Goal: Information Seeking & Learning: Find specific fact

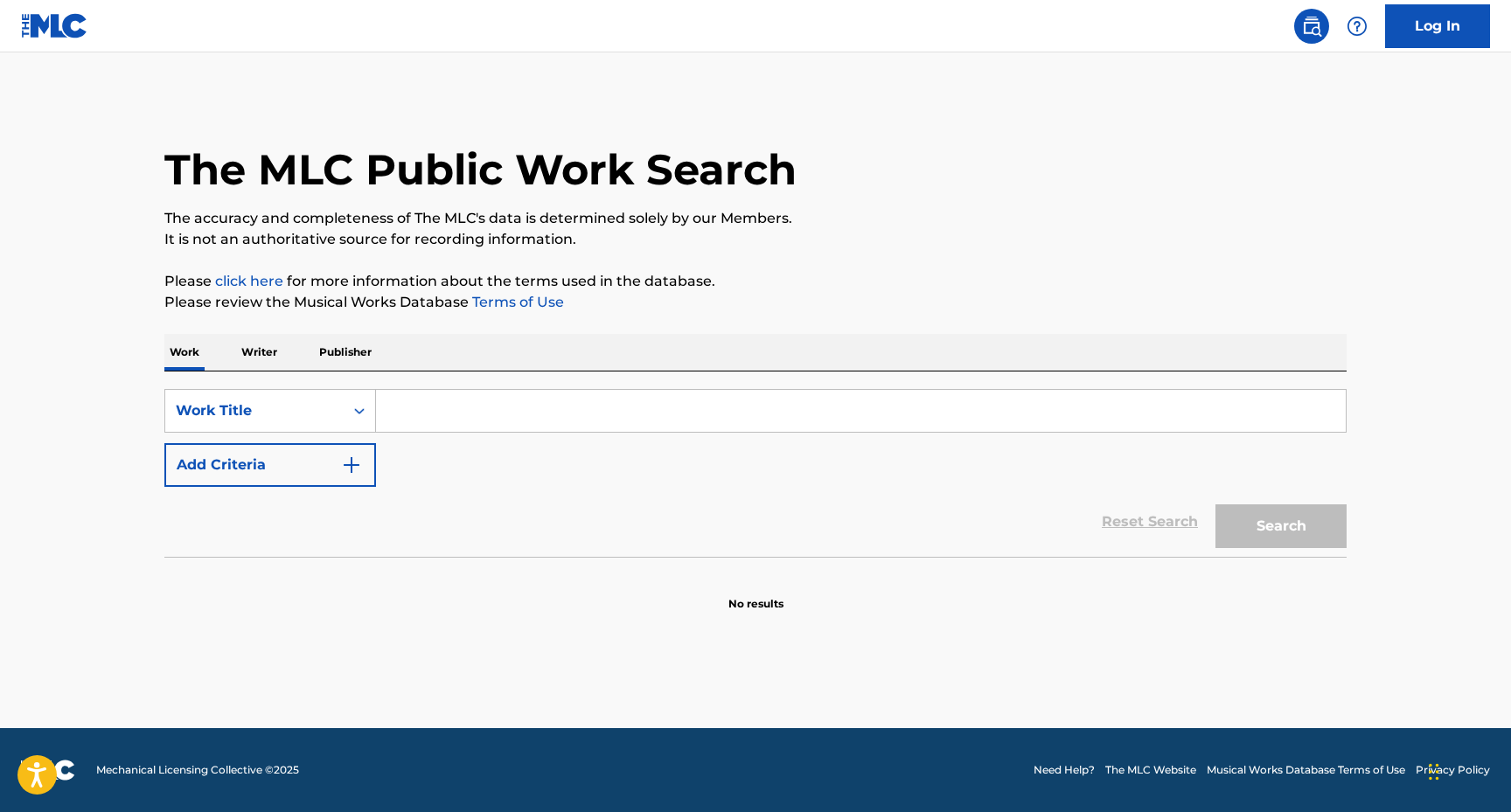
click at [442, 420] on input "Search Form" at bounding box center [861, 410] width 970 height 42
click at [1268, 530] on button "Search" at bounding box center [1281, 526] width 131 height 44
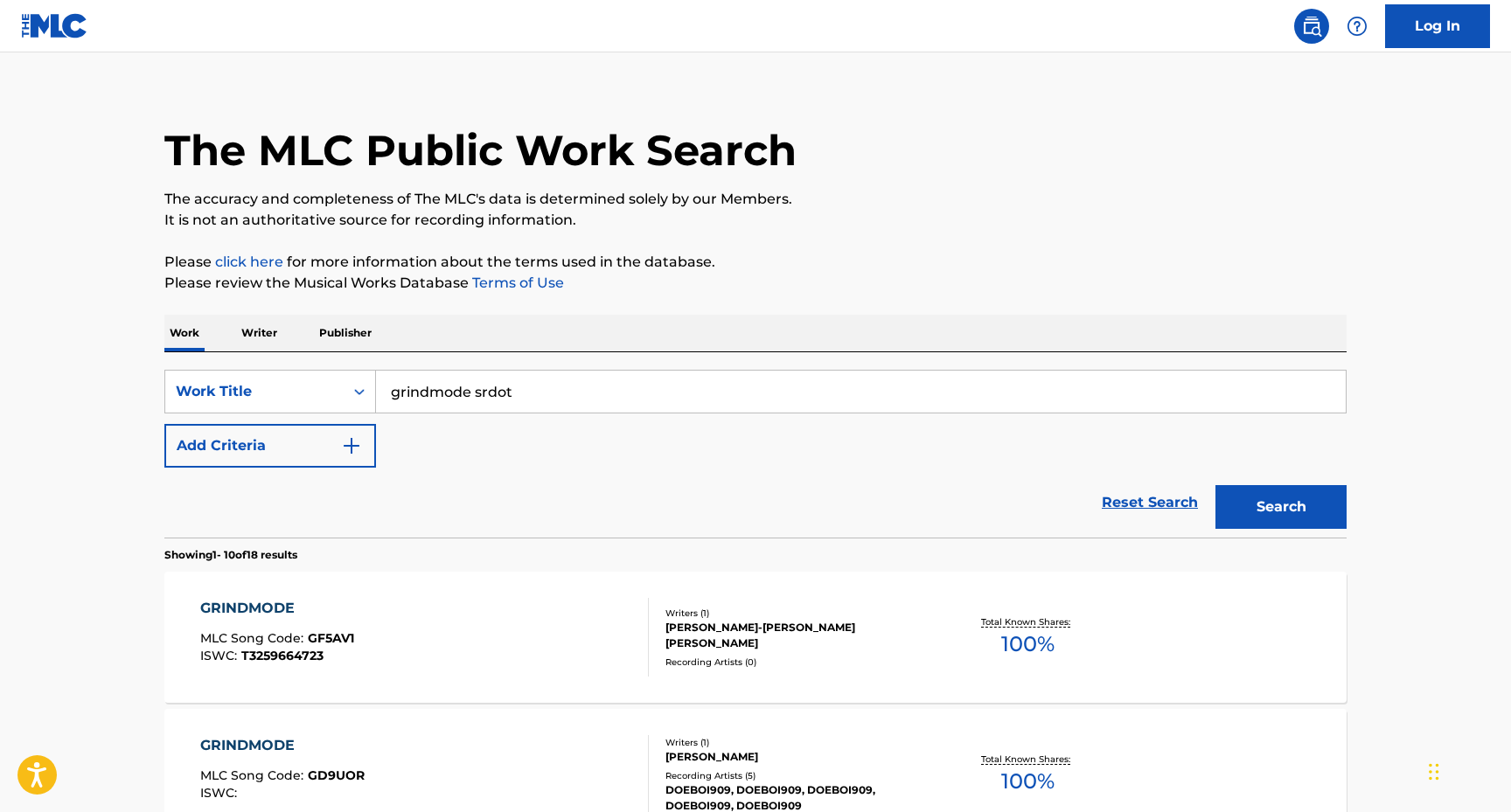
scroll to position [18, 0]
click at [532, 386] on input "grindmode srdot" at bounding box center [861, 392] width 970 height 42
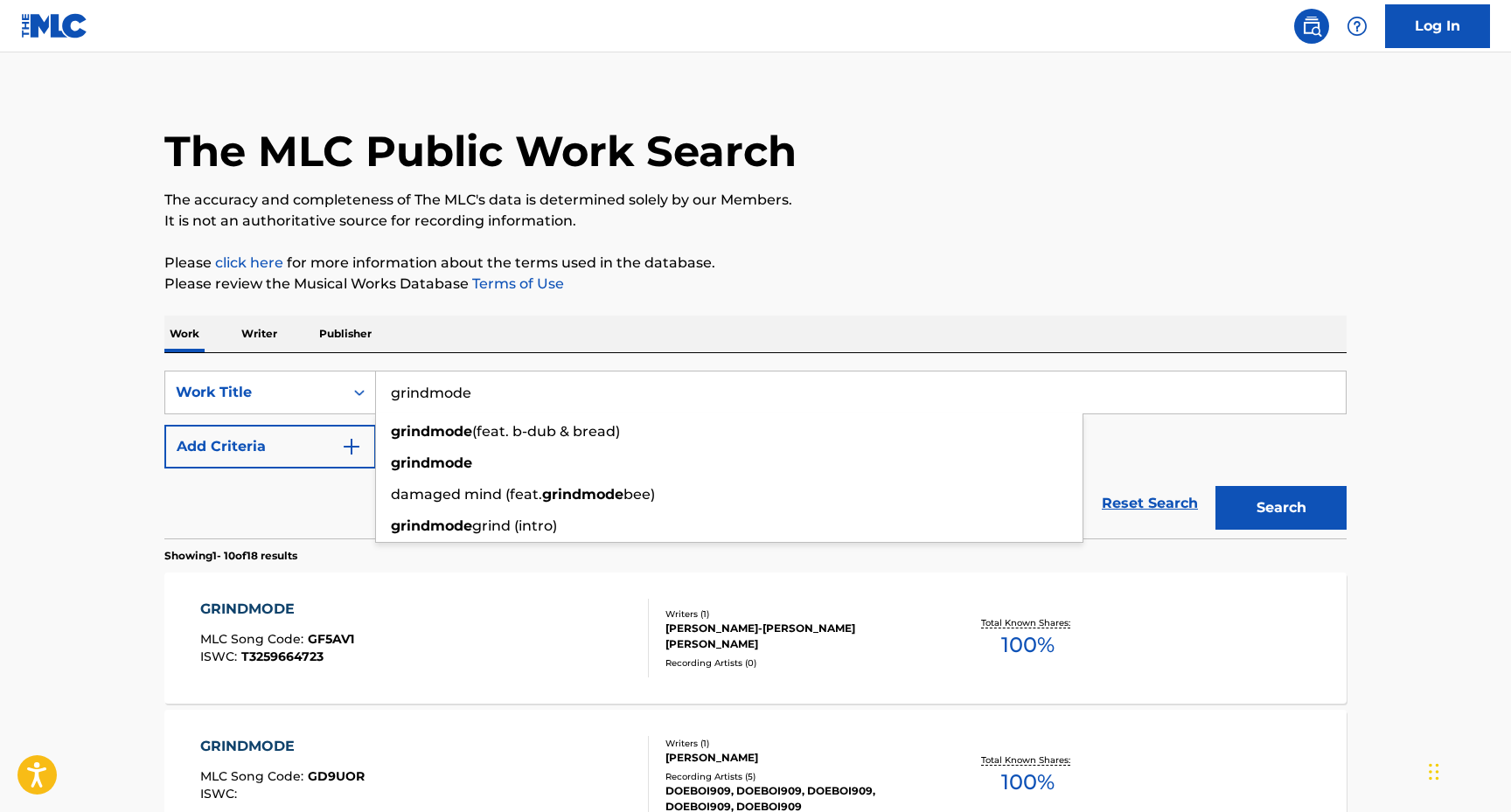
type input "grindmode"
click at [1284, 510] on button "Search" at bounding box center [1281, 508] width 131 height 44
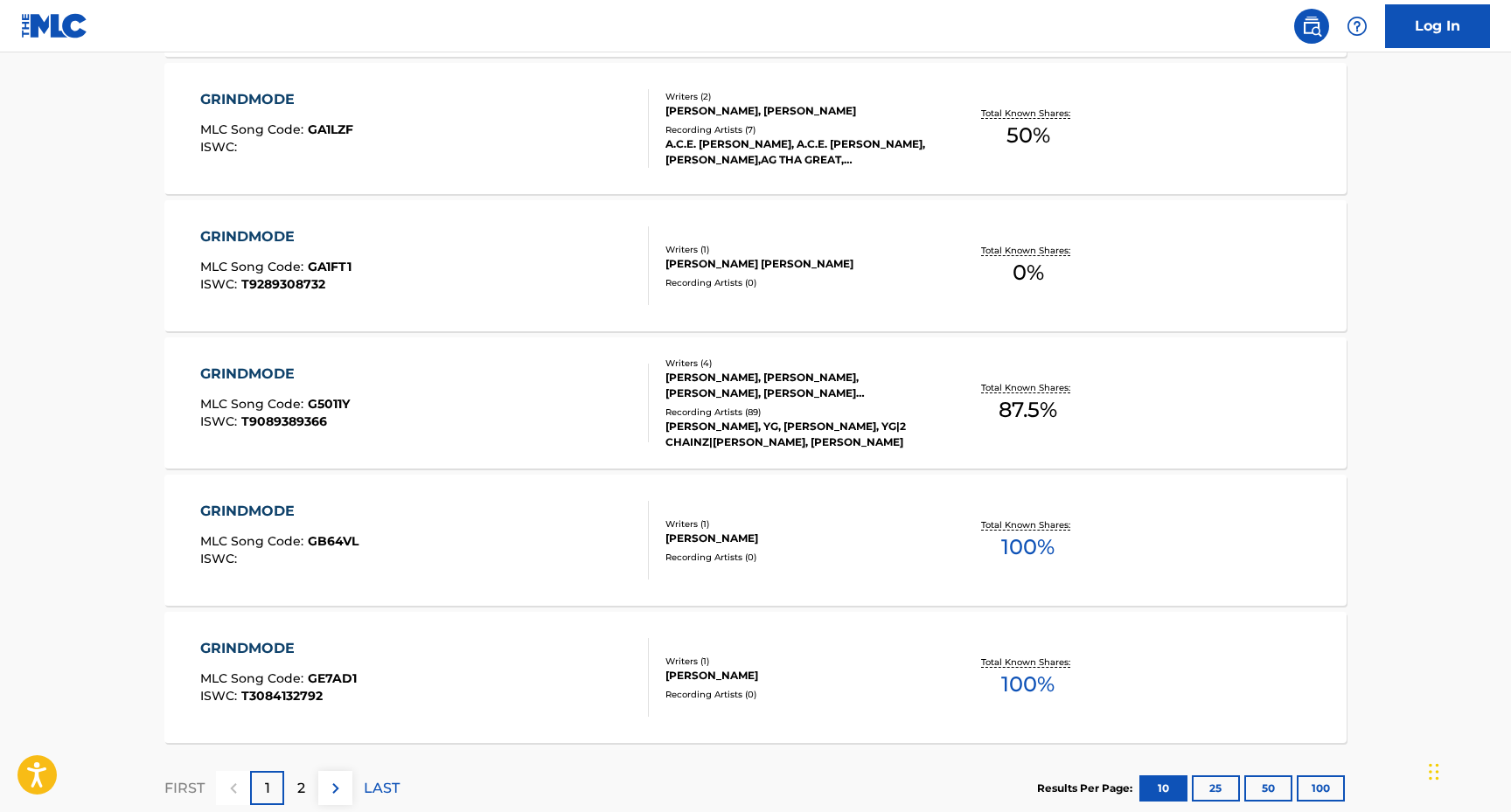
scroll to position [1327, 0]
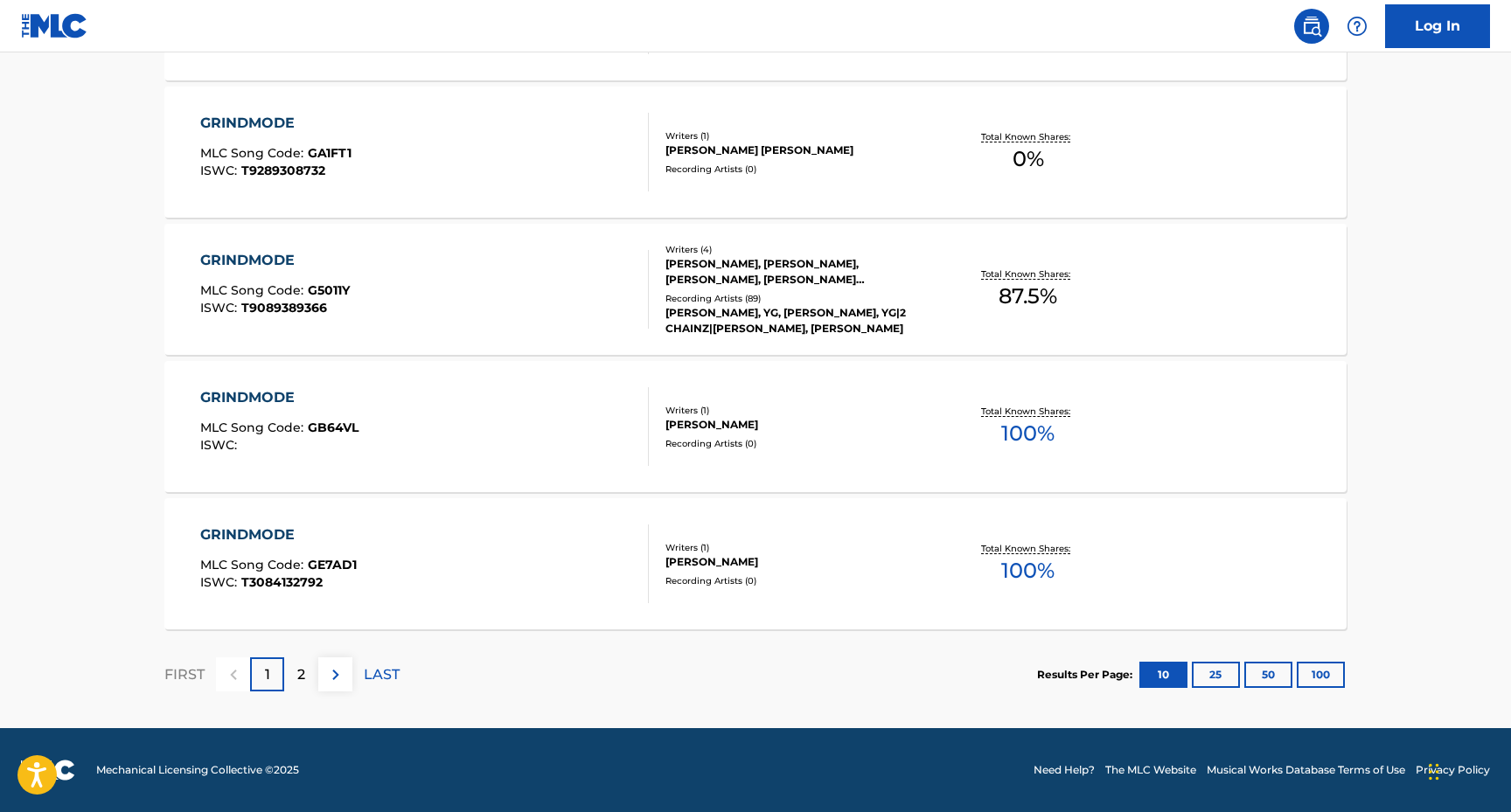
click at [301, 671] on p "2" at bounding box center [301, 675] width 8 height 21
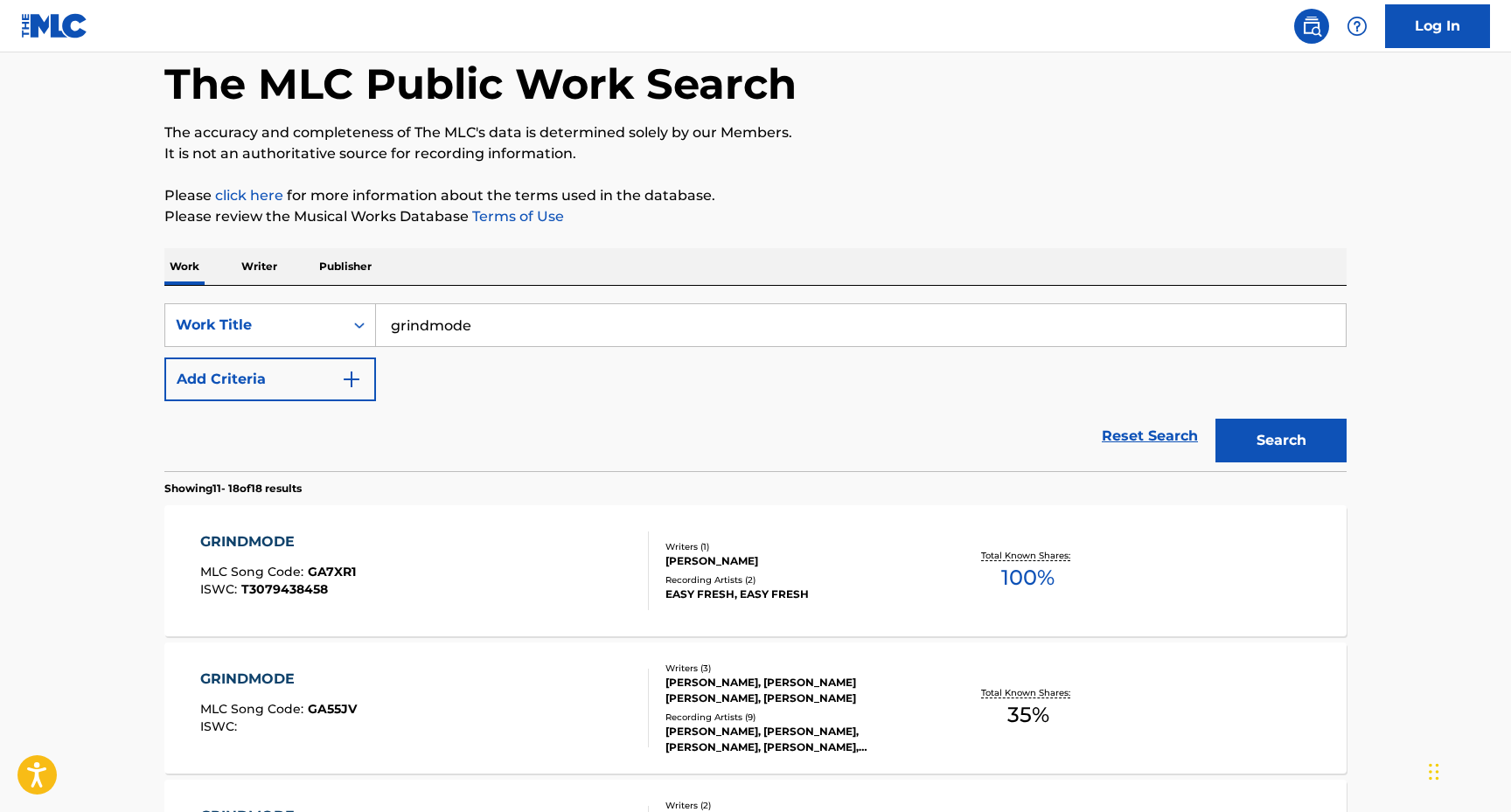
scroll to position [0, 0]
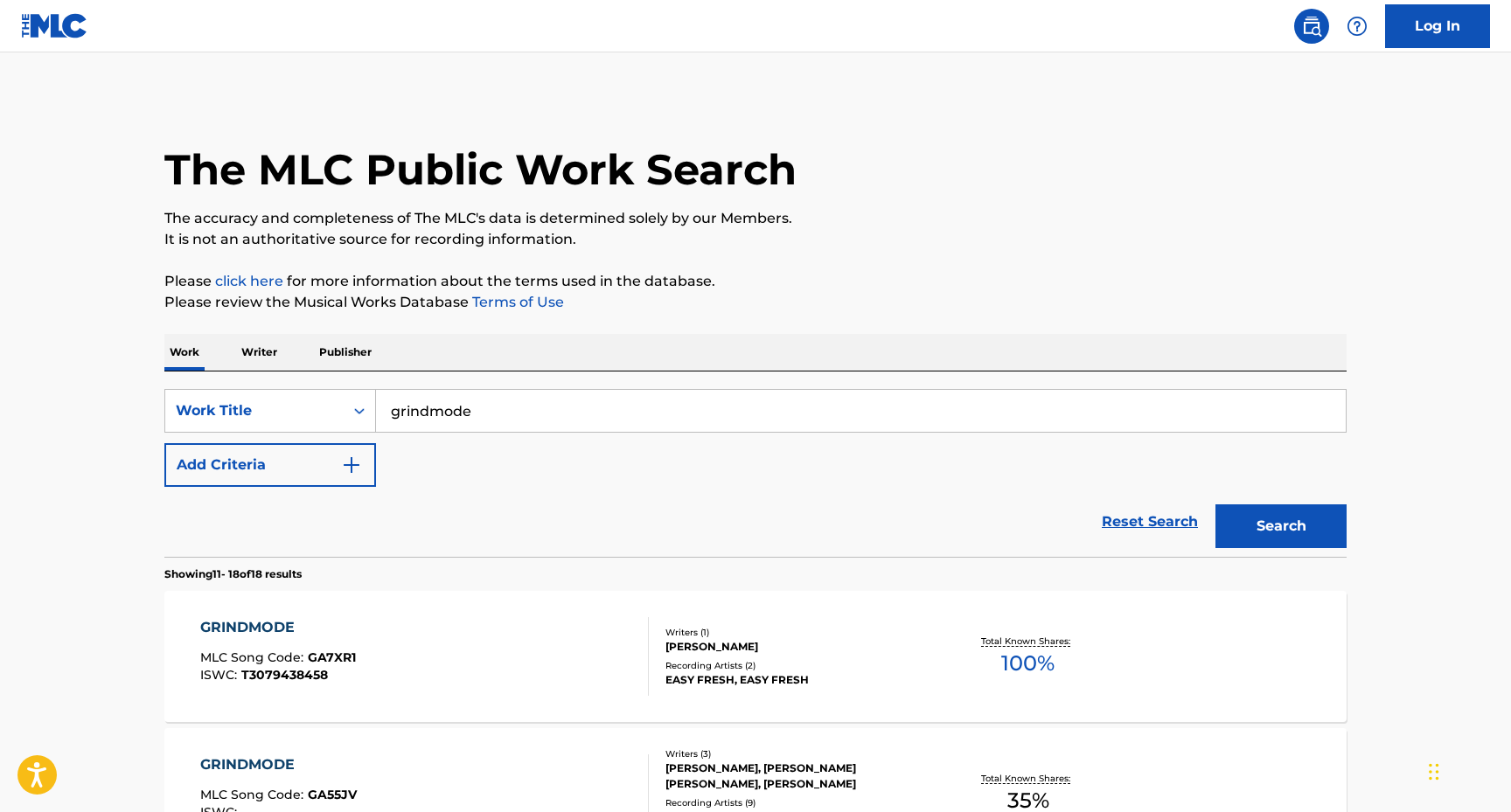
click at [231, 463] on button "Add Criteria" at bounding box center [269, 465] width 211 height 44
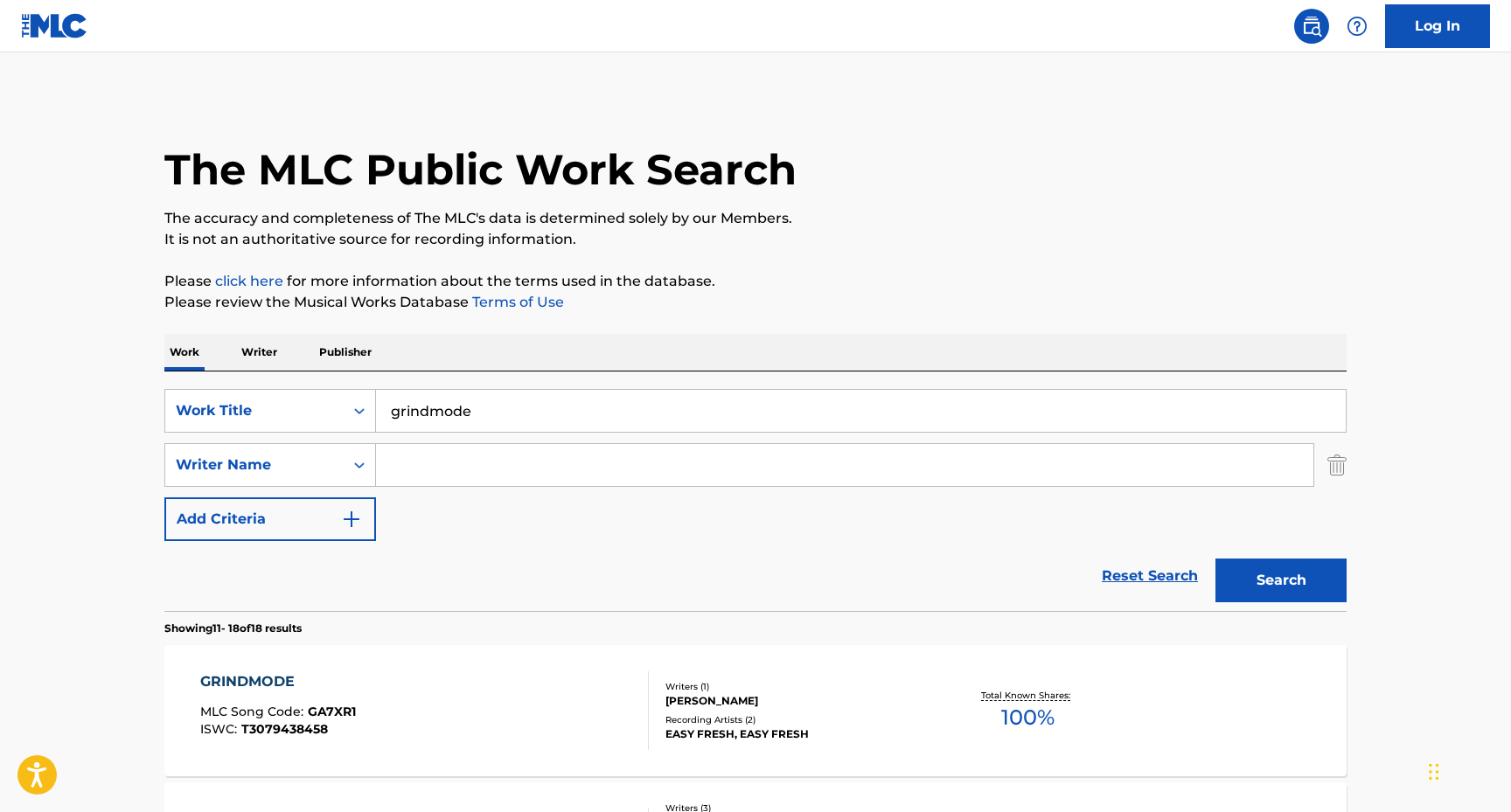
click at [444, 461] on input "Search Form" at bounding box center [845, 465] width 938 height 42
click at [445, 471] on input "Search Form" at bounding box center [845, 465] width 938 height 42
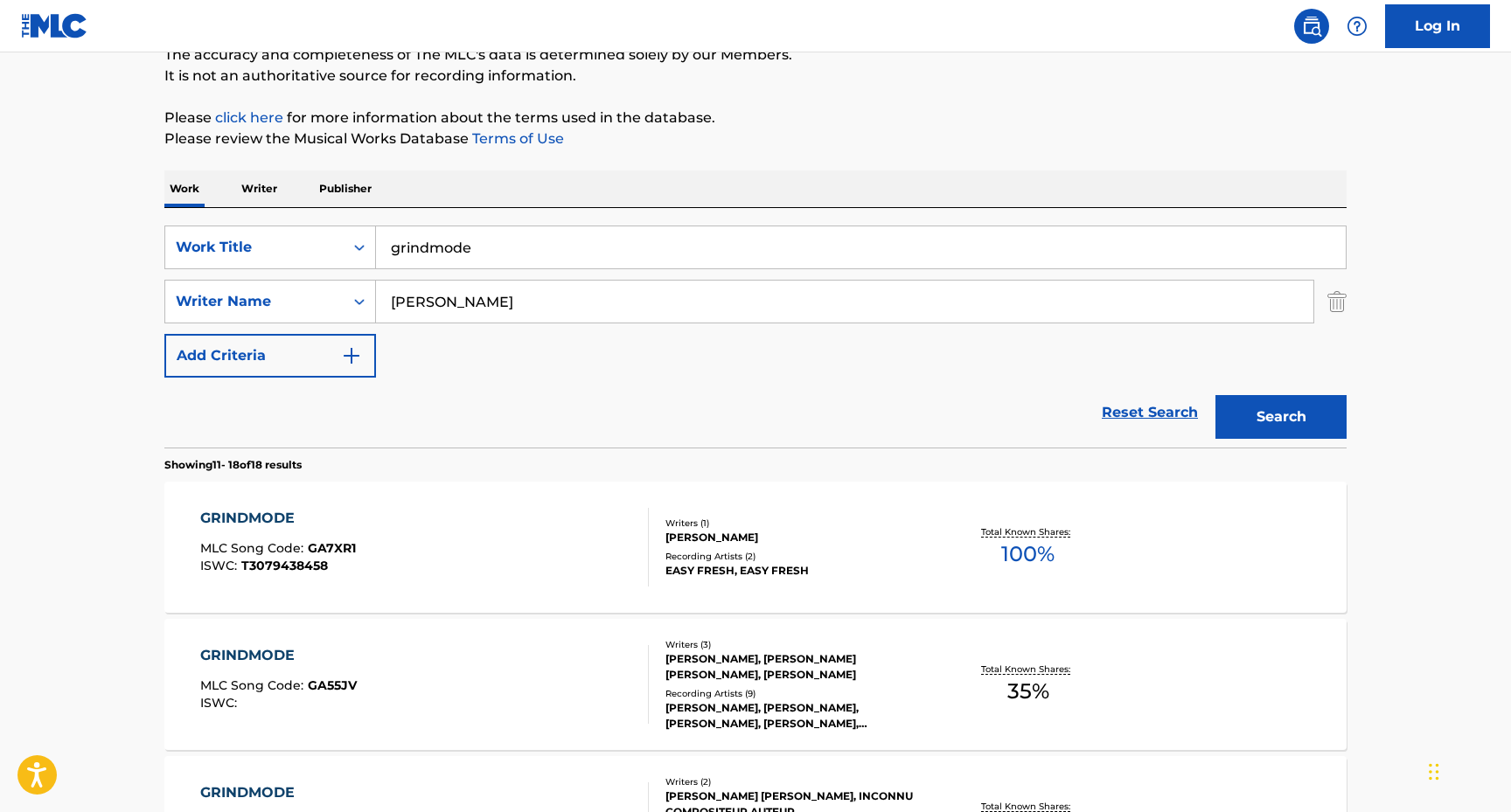
scroll to position [189, 0]
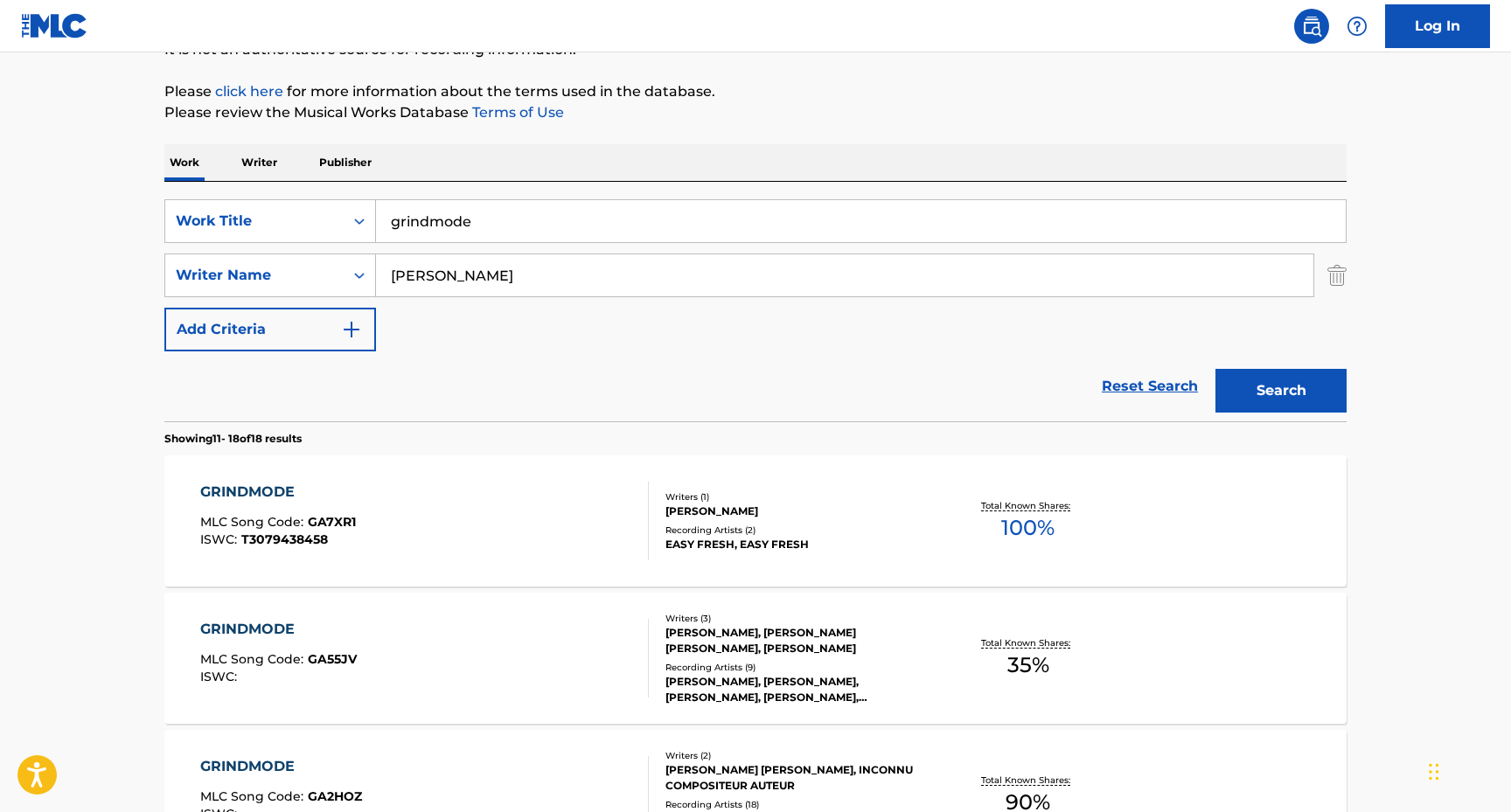
type input "[PERSON_NAME]"
click at [1266, 387] on button "Search" at bounding box center [1281, 390] width 131 height 44
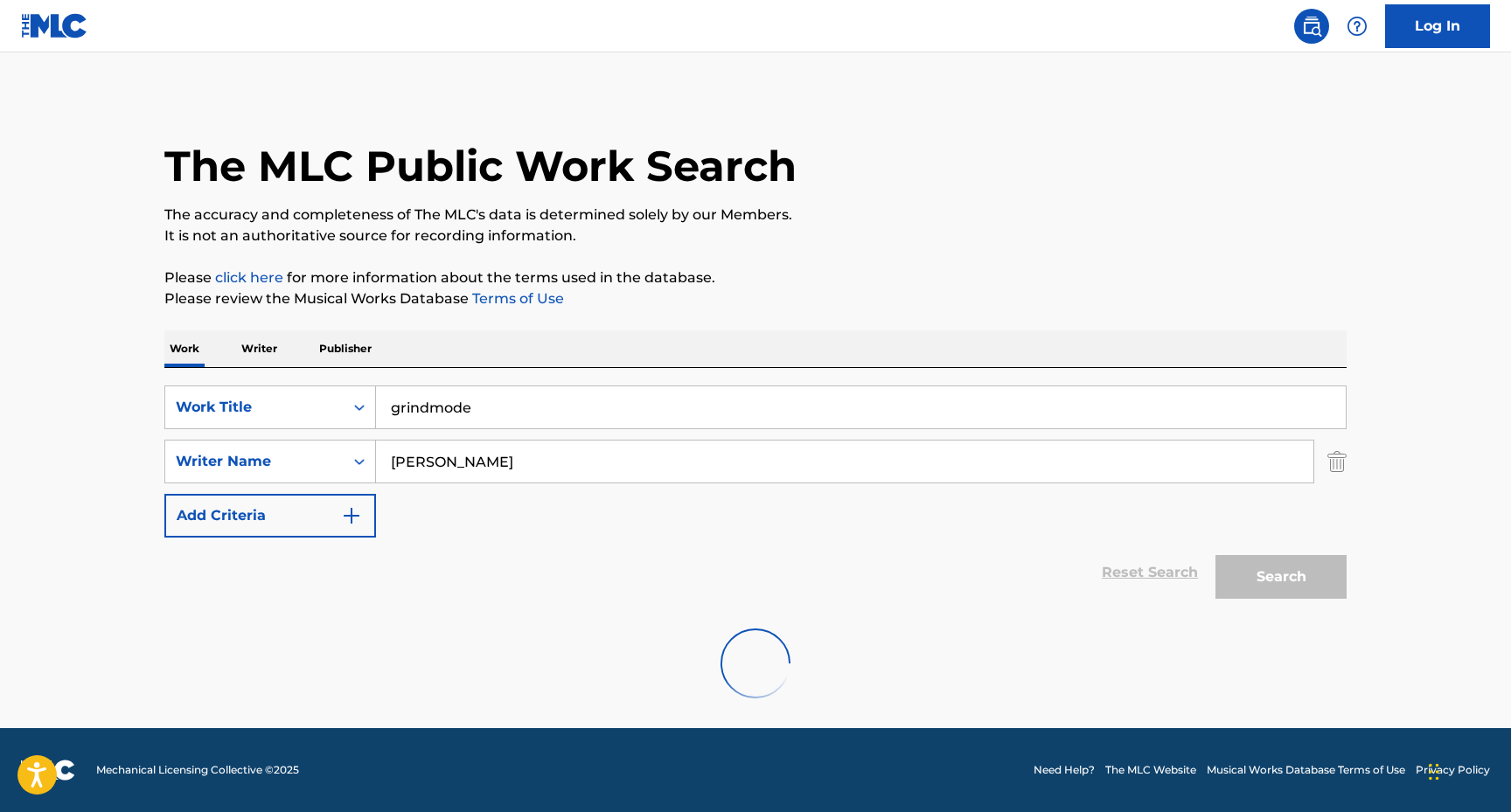
scroll to position [0, 0]
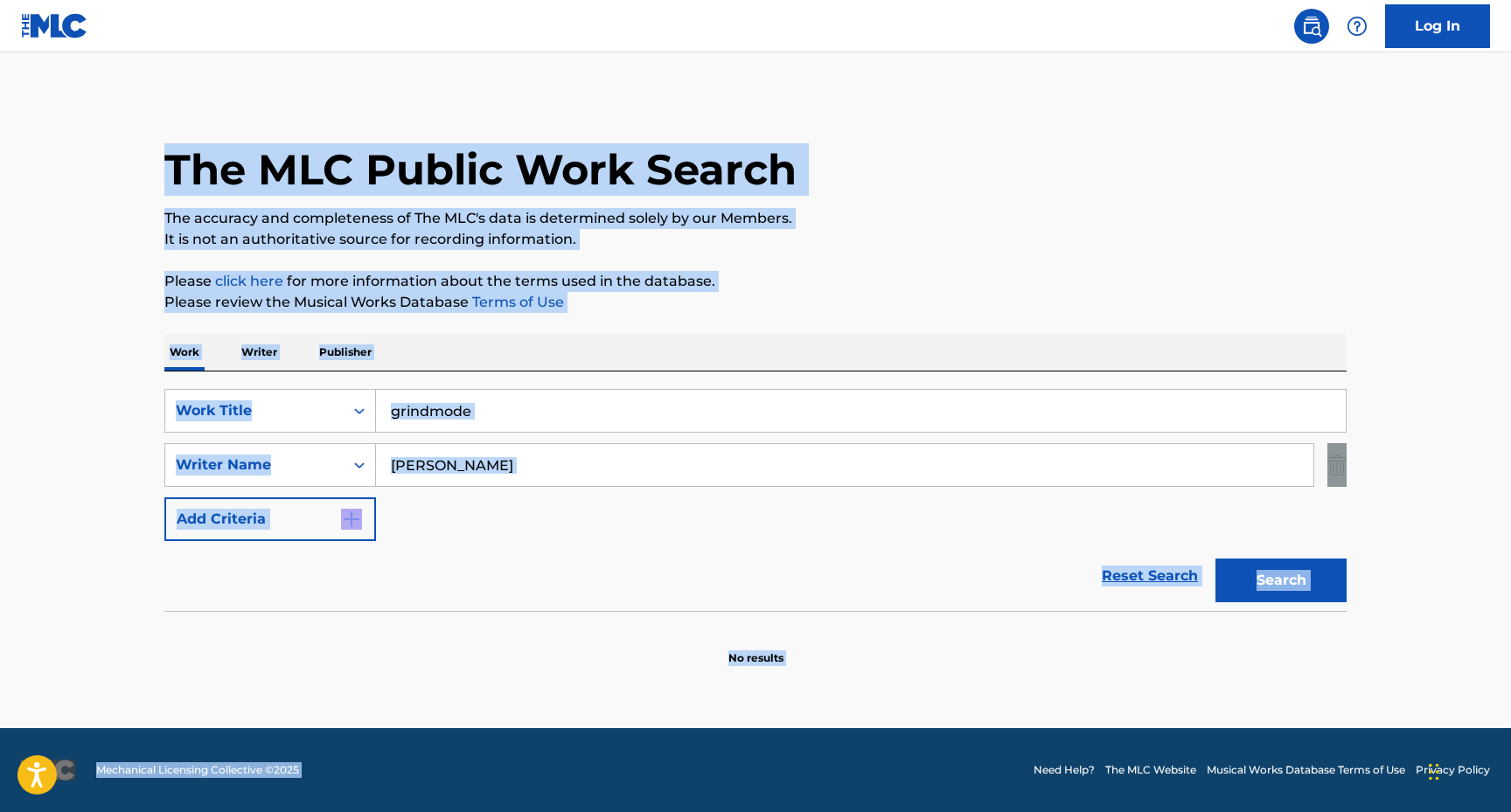
drag, startPoint x: 130, startPoint y: 183, endPoint x: 852, endPoint y: 749, distance: 917.4
click at [852, 749] on div "Log In The MLC Public Work Search The accuracy and completeness of The MLC's da…" at bounding box center [756, 406] width 1511 height 812
copy div "The MLC Public Work Search The accuracy and completeness of The MLC's data is d…"
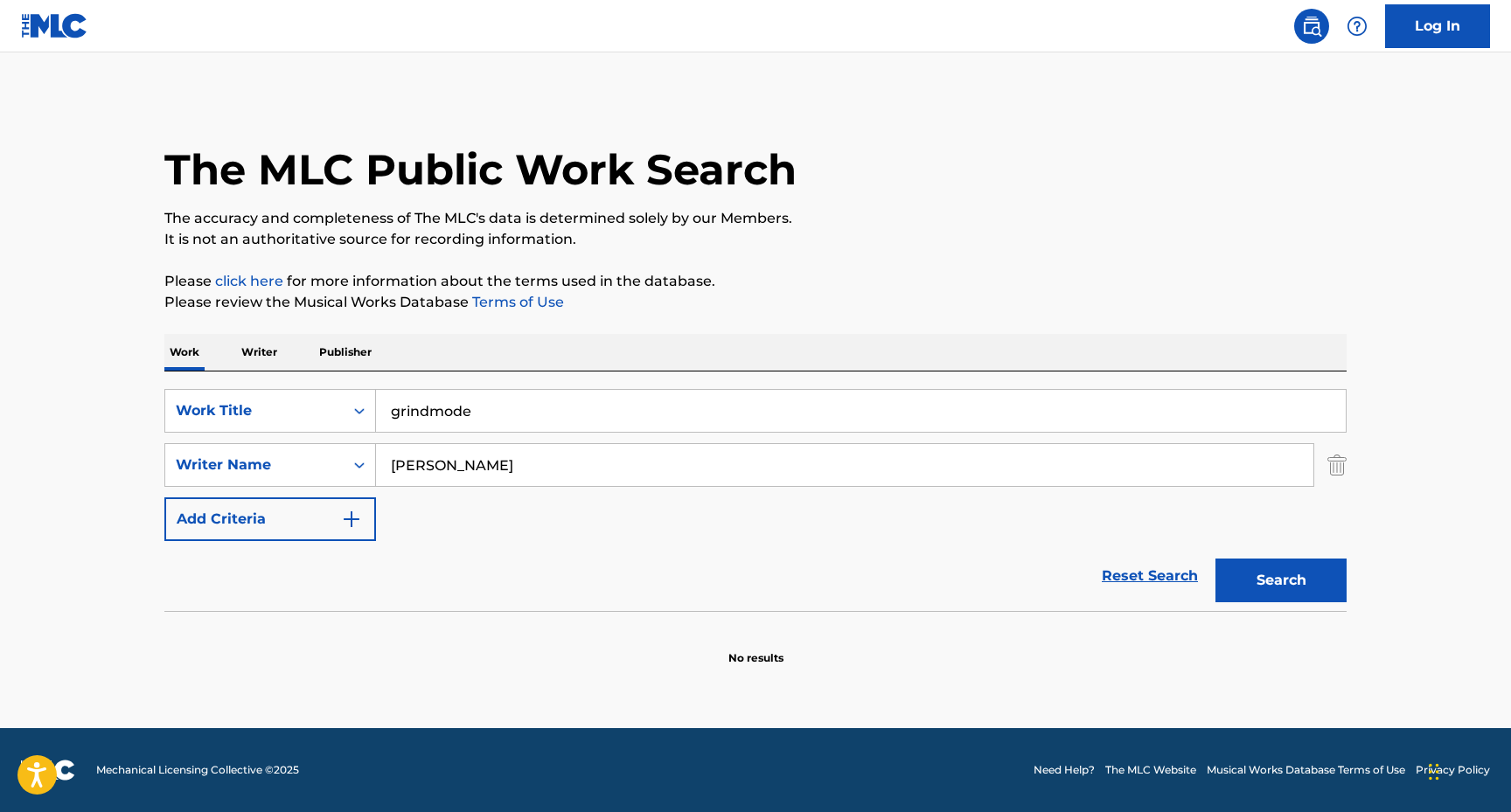
drag, startPoint x: 495, startPoint y: 412, endPoint x: 360, endPoint y: 363, distance: 143.6
click at [360, 363] on div "Work Writer Publisher SearchWithCriteriaf24b9ee7-40ac-4b02-b205-524114345178 Wo…" at bounding box center [755, 499] width 1182 height 333
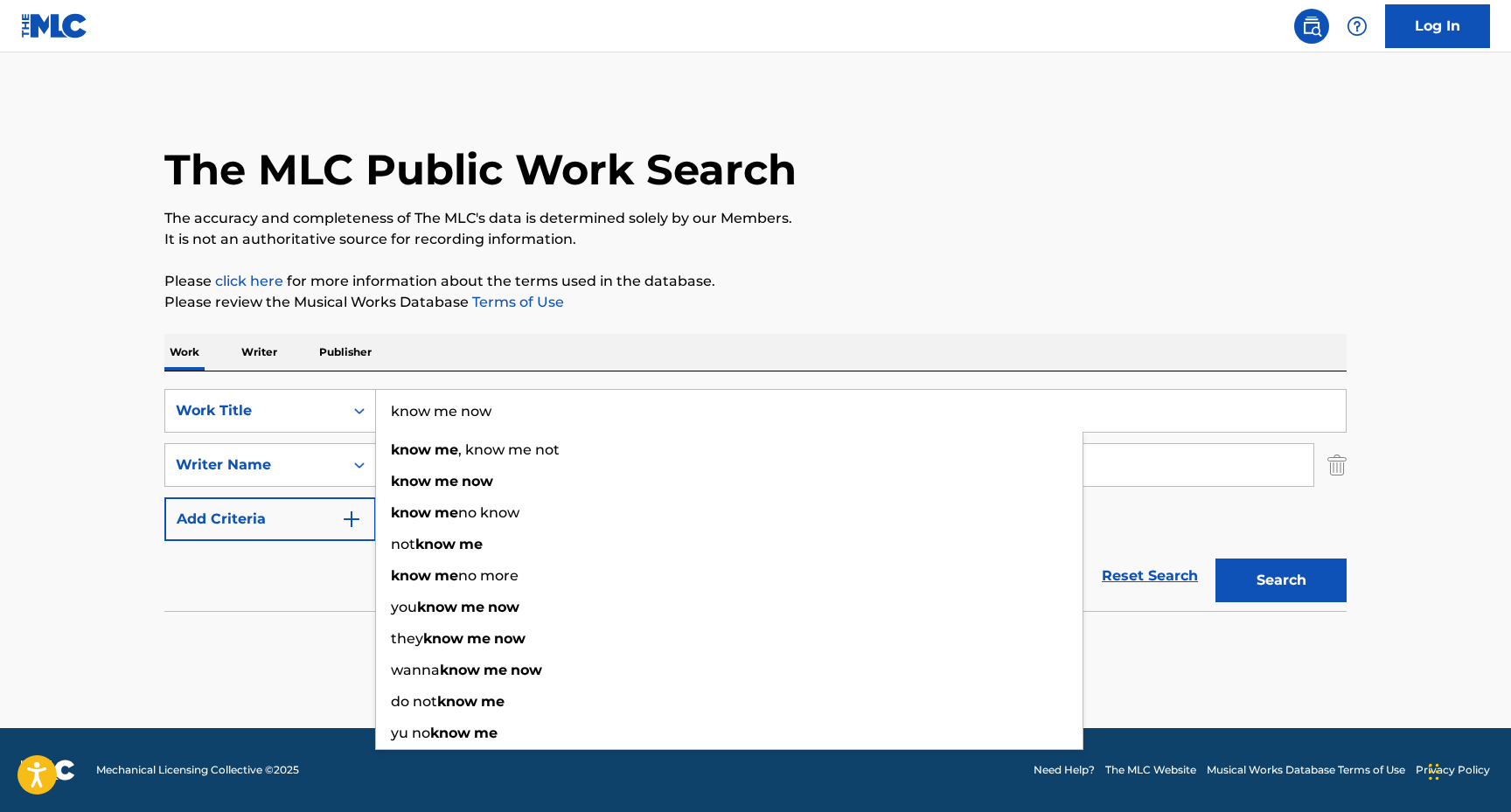
type input "know me now"
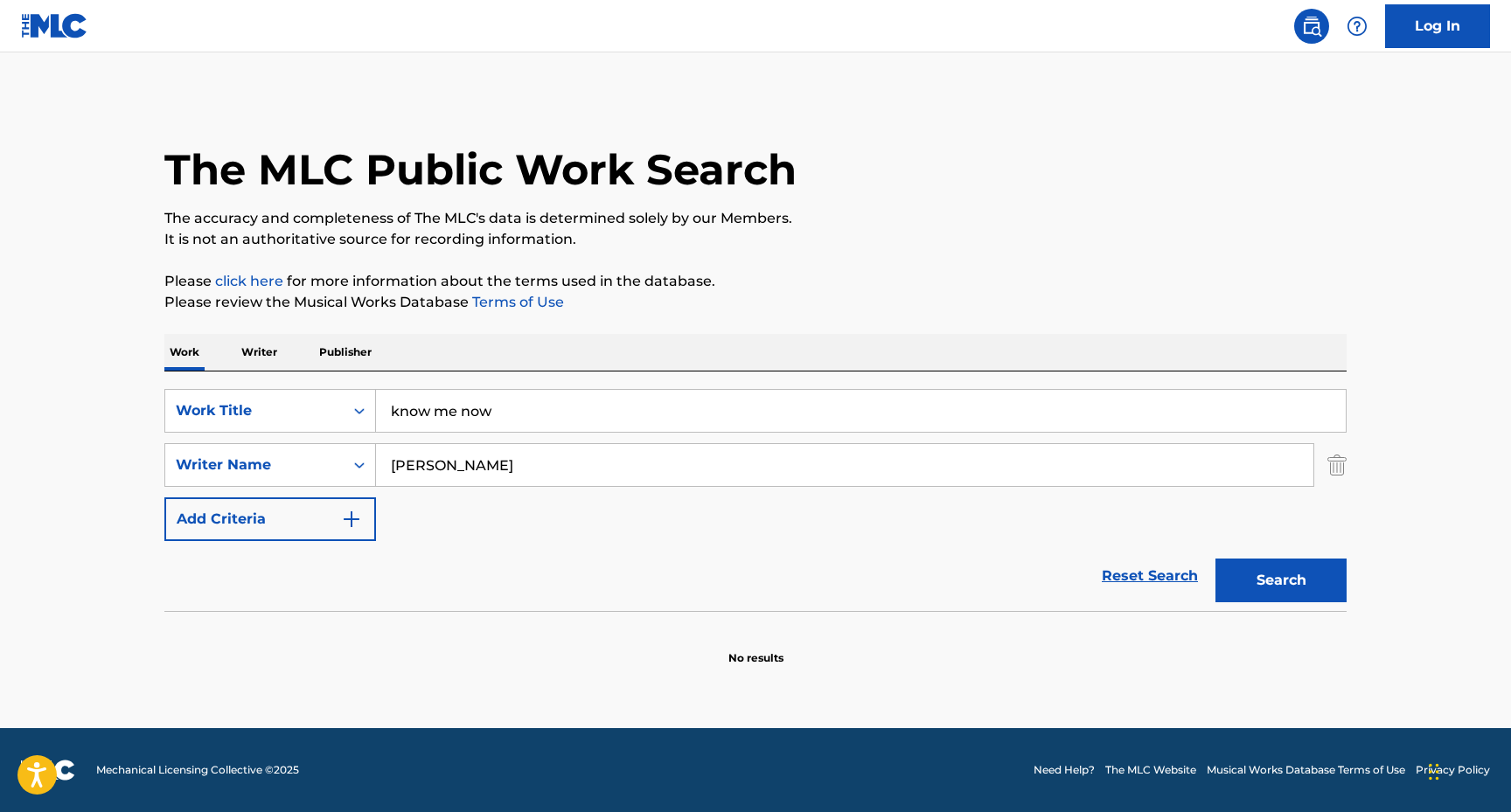
click at [315, 612] on section at bounding box center [755, 616] width 1182 height 9
drag, startPoint x: 501, startPoint y: 469, endPoint x: 378, endPoint y: 411, distance: 136.0
click at [378, 411] on div "SearchWithCriteriaf24b9ee7-40ac-4b02-b205-524114345178 Work Title know me now S…" at bounding box center [755, 464] width 1182 height 152
type input "badda td"
click at [1254, 573] on button "Search" at bounding box center [1281, 580] width 131 height 44
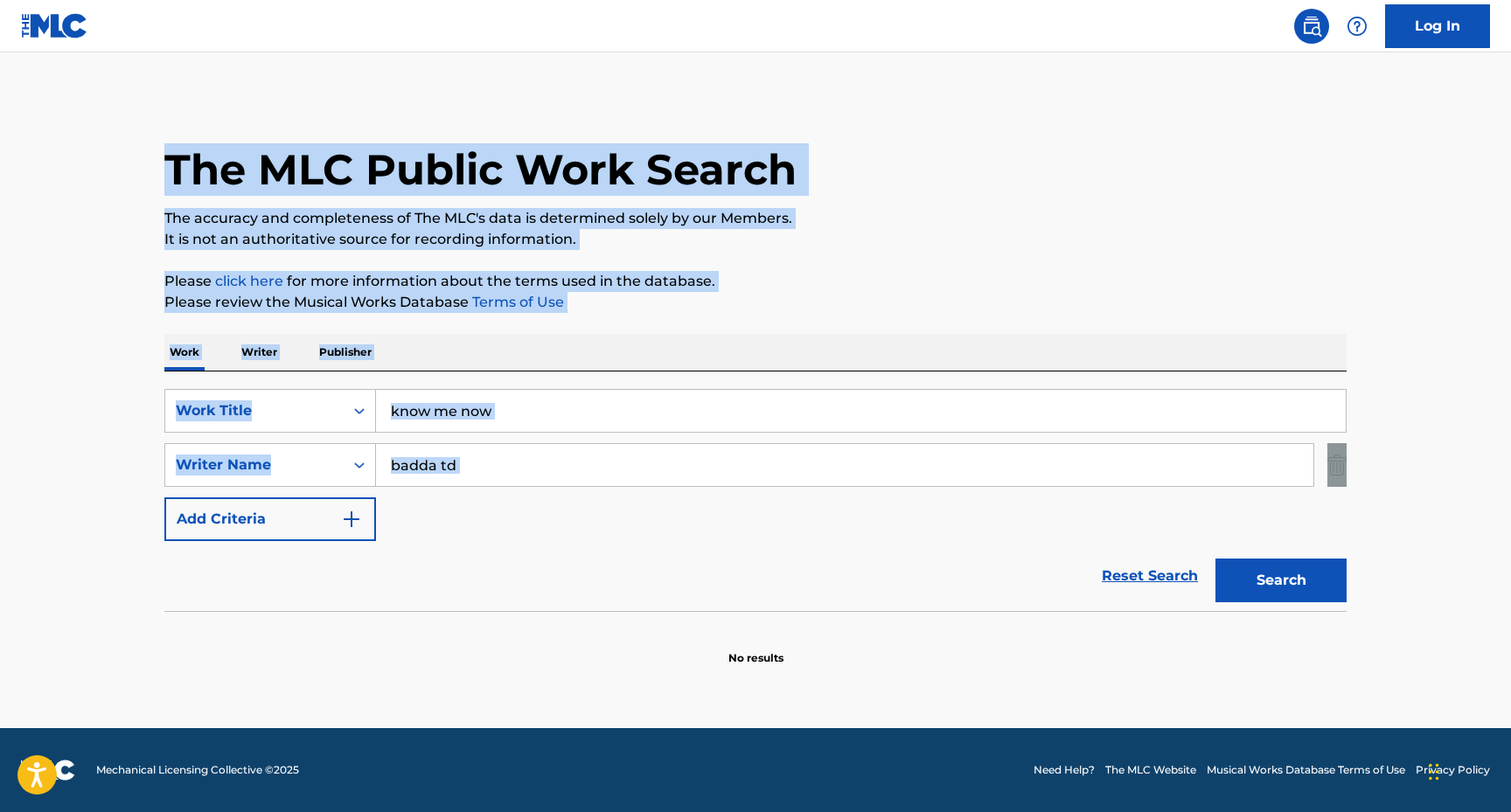
drag, startPoint x: 477, startPoint y: 498, endPoint x: 114, endPoint y: 123, distance: 521.9
click at [114, 123] on main "The MLC Public Work Search The accuracy and completeness of The MLC's data is d…" at bounding box center [756, 389] width 1511 height 676
copy div "The MLC Public Work Search The accuracy and completeness of The MLC's data is d…"
